Goal: Information Seeking & Learning: Learn about a topic

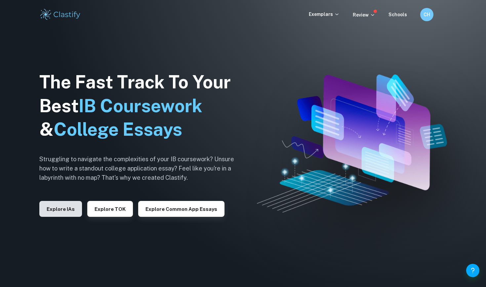
click at [51, 210] on button "Explore IAs" at bounding box center [60, 209] width 43 height 16
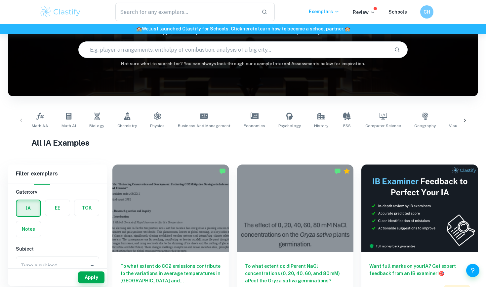
scroll to position [63, 0]
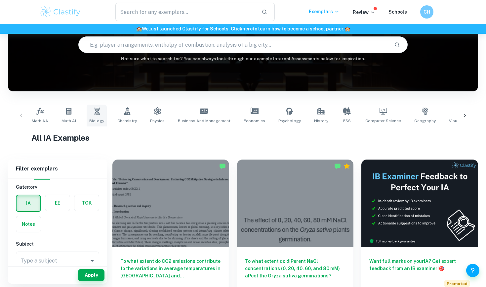
click at [102, 115] on link "Biology" at bounding box center [97, 116] width 20 height 22
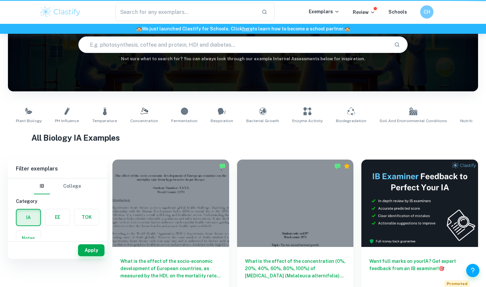
type input "Biology"
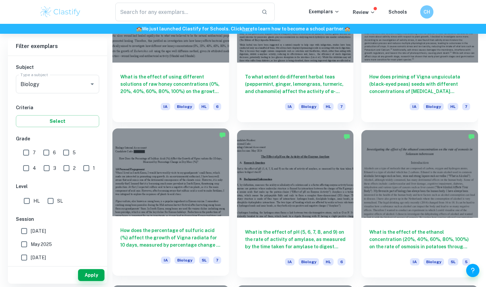
scroll to position [862, 0]
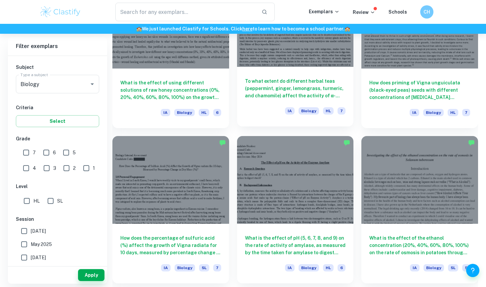
click at [291, 97] on h6 "To what extent do different herbal teas (peppermint, ginger, lemongrass, turmer…" at bounding box center [295, 88] width 101 height 22
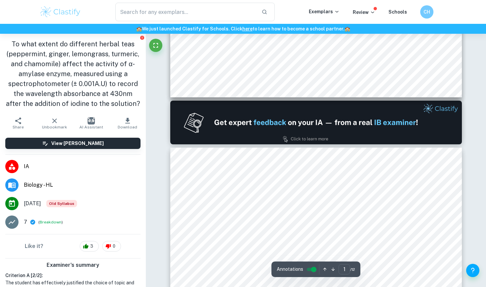
type input "2"
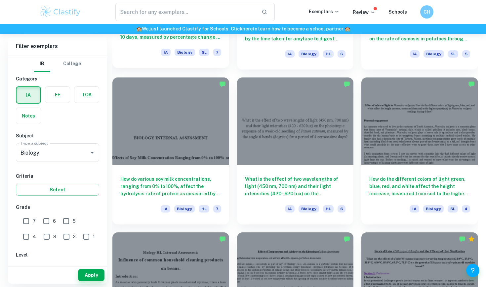
scroll to position [1076, 0]
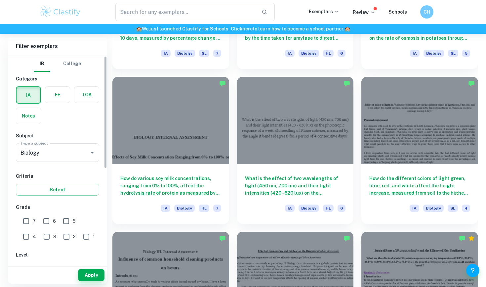
click at [46, 220] on input "6" at bounding box center [46, 220] width 13 height 13
checkbox input "true"
click at [63, 220] on input "5" at bounding box center [66, 220] width 13 height 13
checkbox input "true"
click at [33, 230] on input "4" at bounding box center [26, 236] width 13 height 13
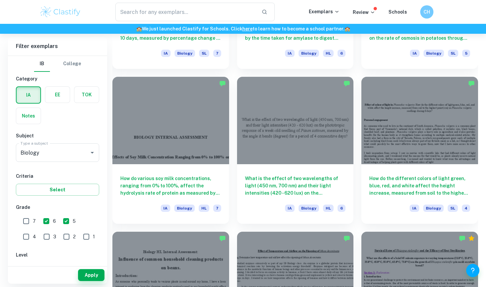
checkbox input "true"
click at [88, 274] on button "Apply" at bounding box center [91, 275] width 26 height 12
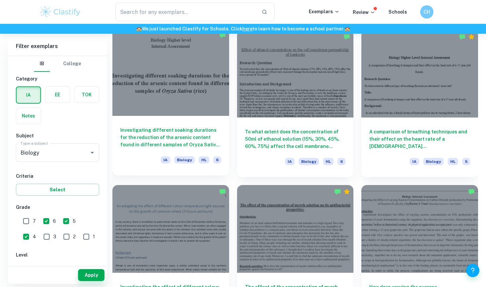
scroll to position [2980, 0]
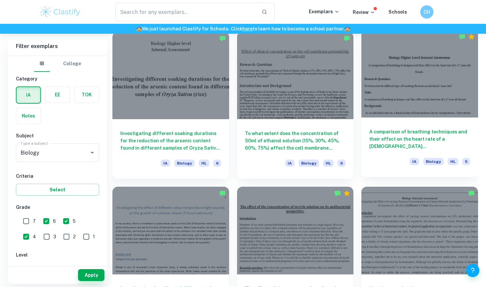
click at [420, 129] on h6 "A comparison of breathing techniques and their effect on the heart rate of a [D…" at bounding box center [419, 139] width 101 height 22
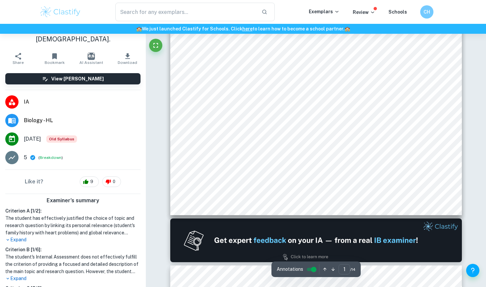
scroll to position [54, 0]
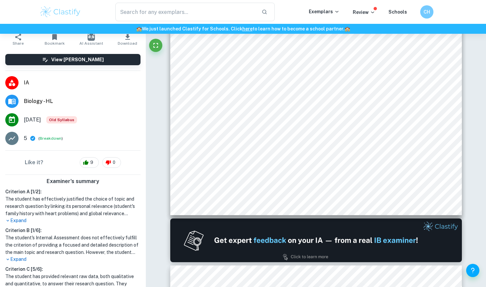
click at [26, 256] on p "Expand" at bounding box center [72, 259] width 135 height 7
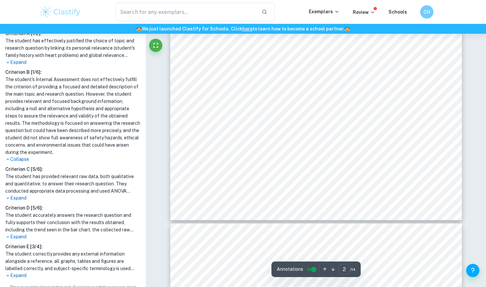
scroll to position [802, 0]
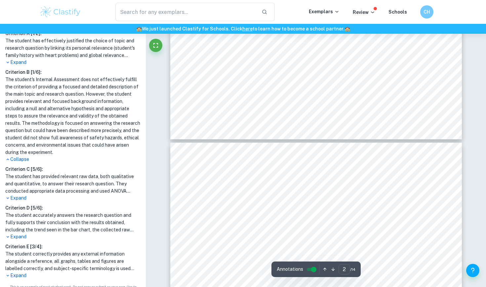
type input "3"
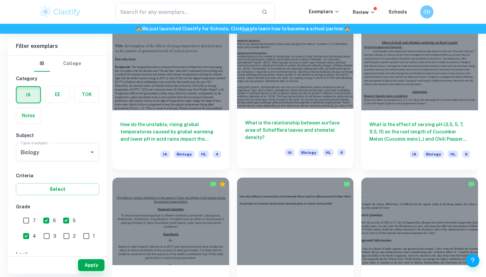
scroll to position [3445, 0]
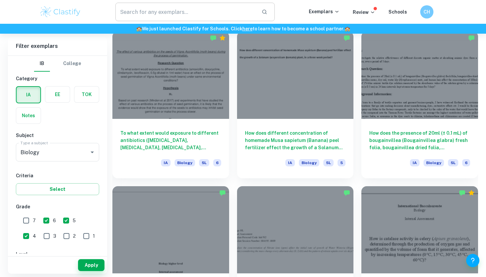
click at [236, 11] on input "text" at bounding box center [185, 12] width 141 height 19
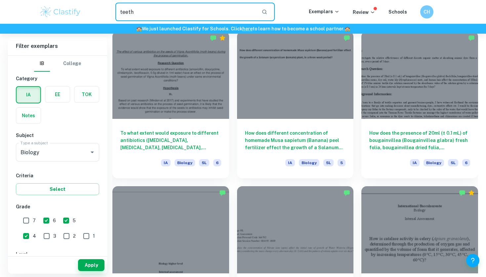
type input "teeth"
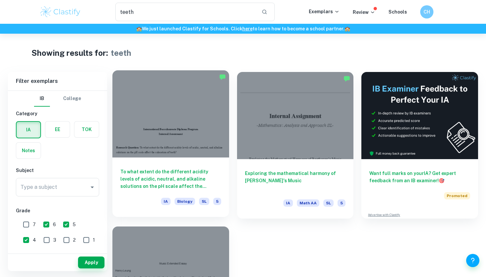
click at [188, 153] on div at bounding box center [170, 113] width 117 height 87
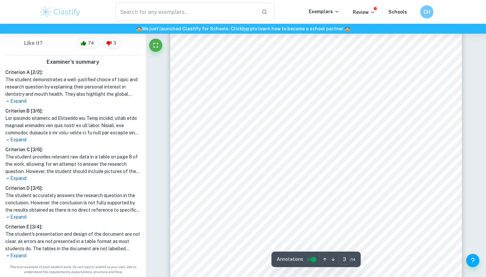
scroll to position [934, 0]
type input "4"
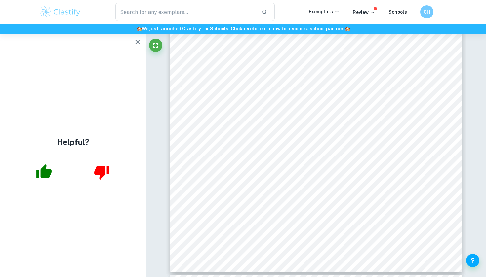
type input "teeth"
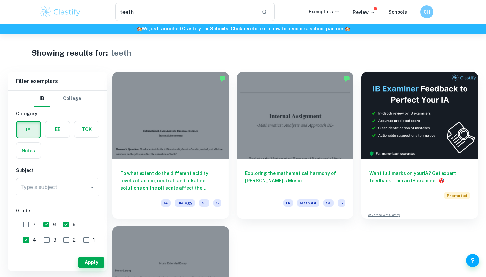
click at [71, 15] on img at bounding box center [60, 11] width 42 height 13
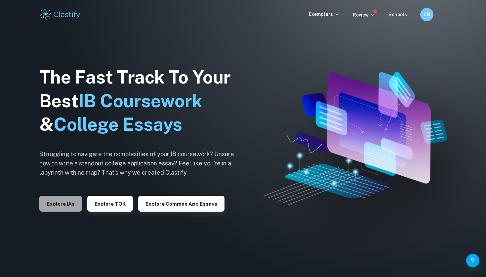
click at [71, 210] on button "Explore IAs" at bounding box center [60, 204] width 43 height 16
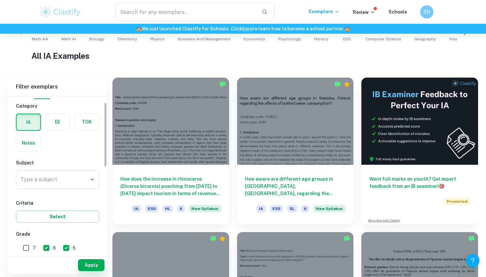
scroll to position [15, 0]
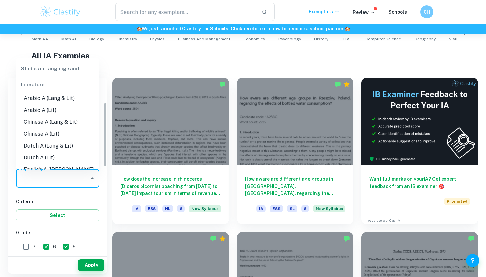
click at [85, 184] on input "Type a subject" at bounding box center [52, 178] width 67 height 13
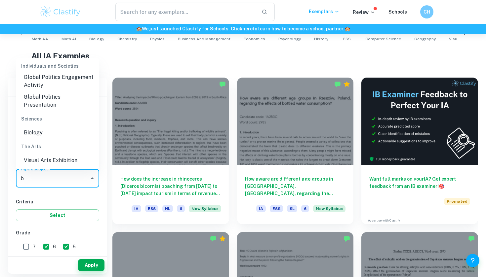
scroll to position [0, 0]
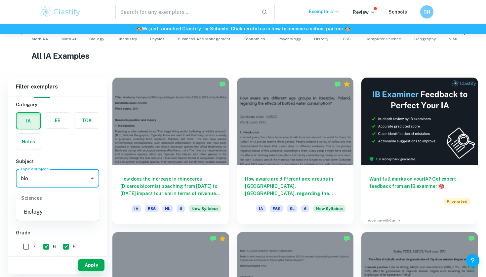
click at [35, 214] on li "Biology" at bounding box center [57, 212] width 83 height 12
type input "Biology"
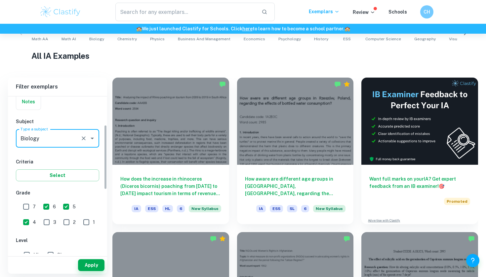
scroll to position [72, 0]
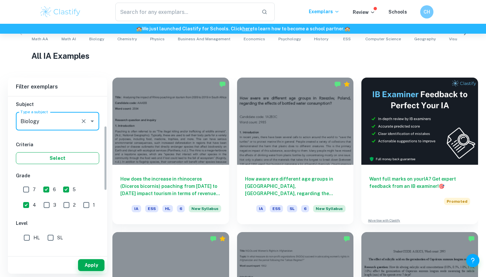
click at [71, 162] on button "Select" at bounding box center [57, 158] width 83 height 12
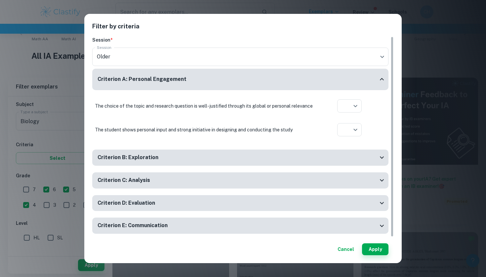
click at [57, 164] on div "Filter by criteria Session * Session Older current Session Criterion A: Persona…" at bounding box center [243, 138] width 486 height 277
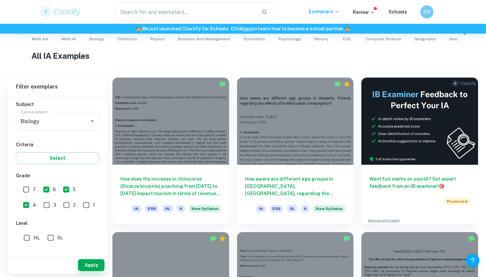
click at [47, 237] on input "SL" at bounding box center [50, 238] width 13 height 13
checkbox input "true"
click at [85, 262] on button "Apply" at bounding box center [91, 266] width 26 height 12
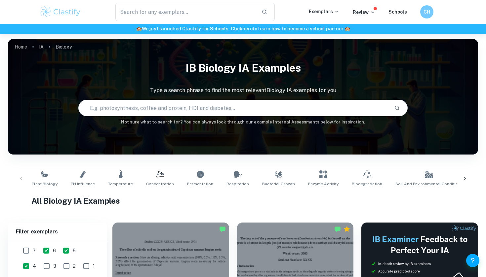
click at [215, 108] on input "text" at bounding box center [234, 108] width 310 height 19
type input "stability"
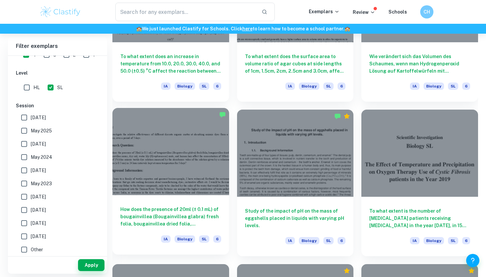
scroll to position [735, 0]
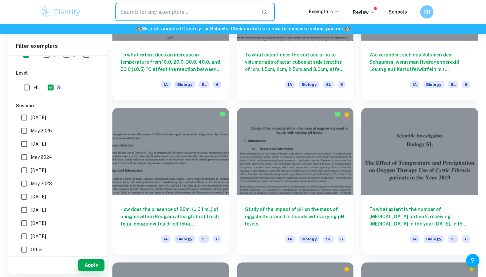
click at [234, 4] on input "text" at bounding box center [185, 12] width 141 height 19
type input "[PERSON_NAME]"
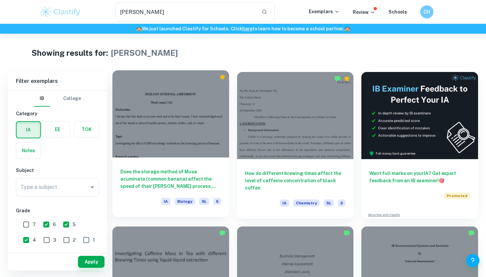
scroll to position [0, 0]
click at [214, 111] on div at bounding box center [170, 113] width 117 height 87
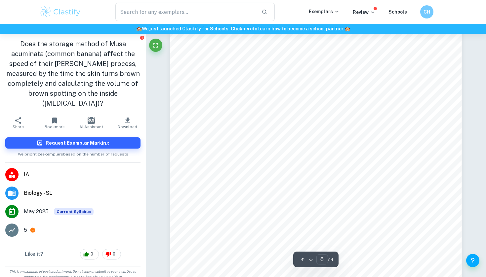
scroll to position [2298, 0]
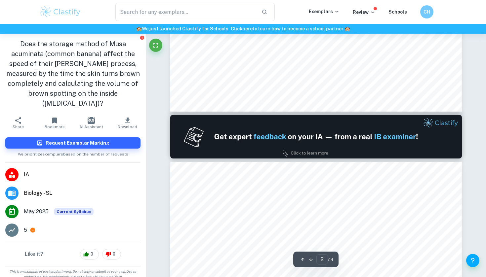
type input "1"
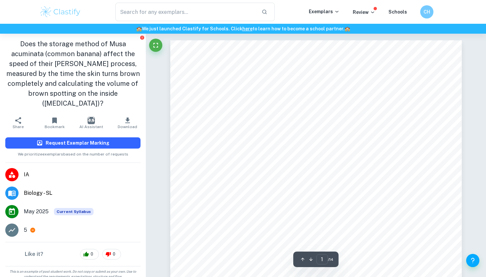
scroll to position [0, 0]
click at [129, 139] on button "Request Exemplar Marking" at bounding box center [72, 143] width 135 height 11
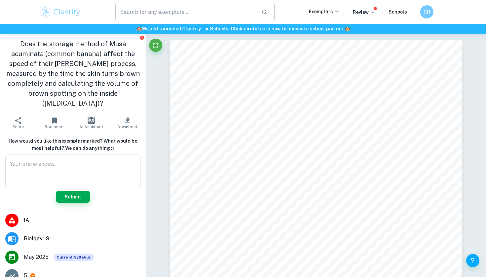
click at [148, 12] on input "text" at bounding box center [185, 12] width 141 height 19
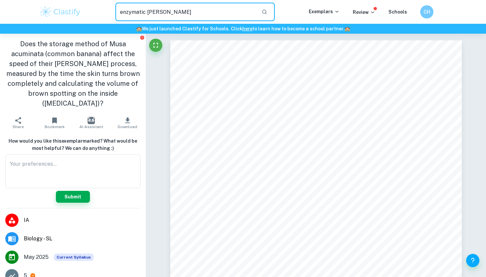
type input "enzymatic [PERSON_NAME]"
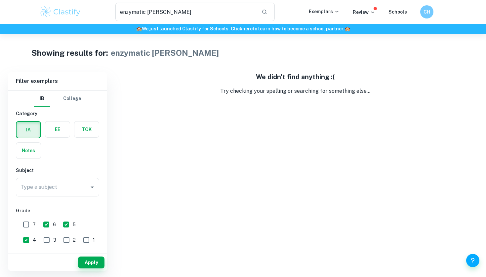
click at [40, 238] on input "3" at bounding box center [46, 240] width 13 height 13
checkbox input "true"
click at [60, 239] on input "2" at bounding box center [66, 240] width 13 height 13
checkbox input "true"
click at [80, 241] on input "1" at bounding box center [86, 240] width 13 height 13
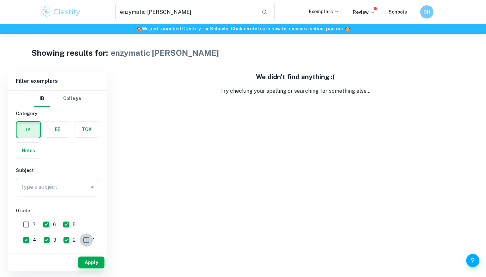
checkbox input "true"
click at [23, 223] on input "7" at bounding box center [26, 224] width 13 height 13
checkbox input "true"
click at [83, 260] on button "Apply" at bounding box center [91, 263] width 26 height 12
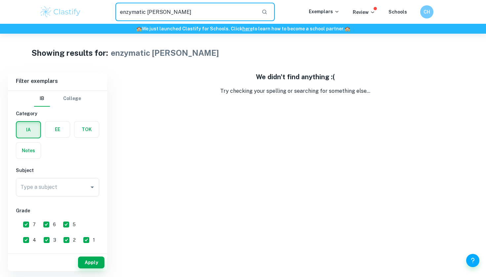
click at [157, 10] on input "enzymatic [PERSON_NAME]" at bounding box center [185, 12] width 141 height 19
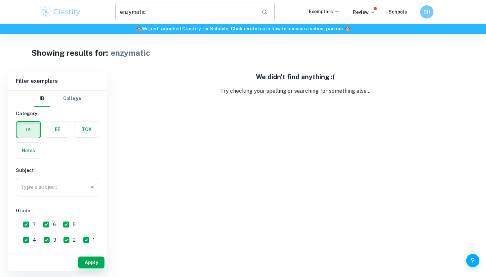
click at [270, 15] on button "button" at bounding box center [264, 11] width 11 height 11
click at [50, 183] on div "Type a subject Type a subject" at bounding box center [57, 187] width 83 height 19
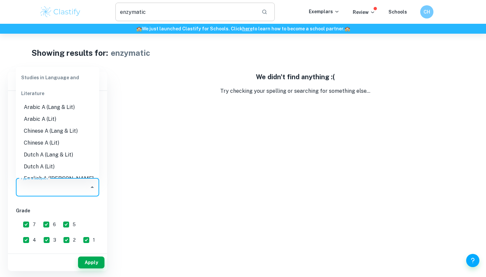
click at [154, 16] on input "enzymatic" at bounding box center [185, 12] width 141 height 19
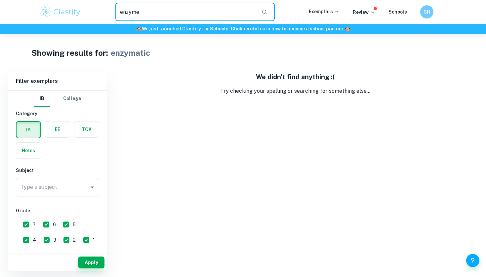
type input "enzyme"
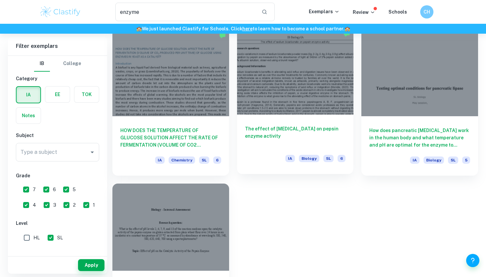
scroll to position [196, 0]
